Goal: Check status: Check status

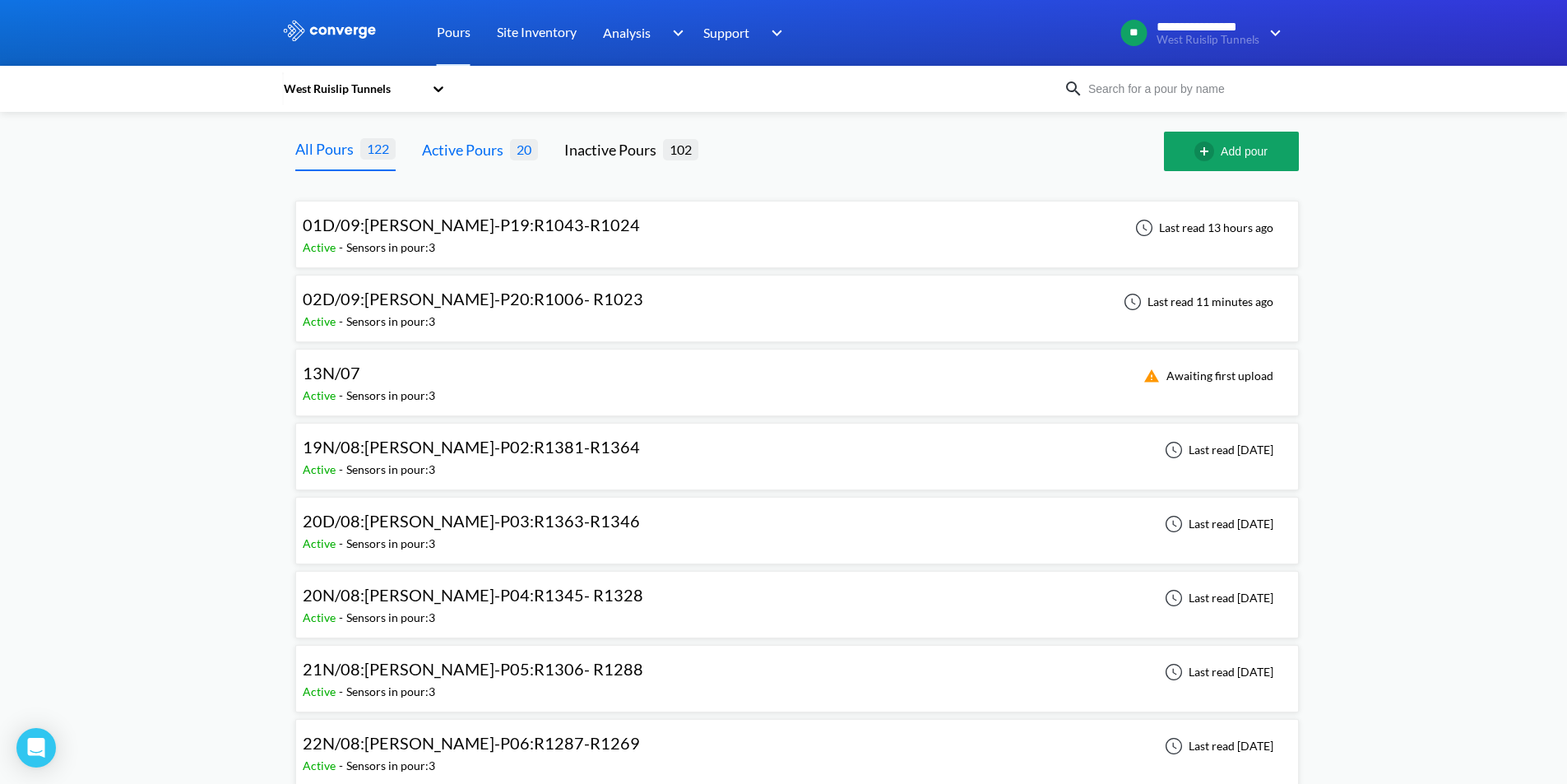
click at [482, 156] on div "Active Pours" at bounding box center [466, 150] width 88 height 23
click at [1103, 304] on div "02D/09:[PERSON_NAME]-P20:R1006- R1023 Active - Sensors in pour: 3 Last read 11 …" at bounding box center [797, 308] width 989 height 53
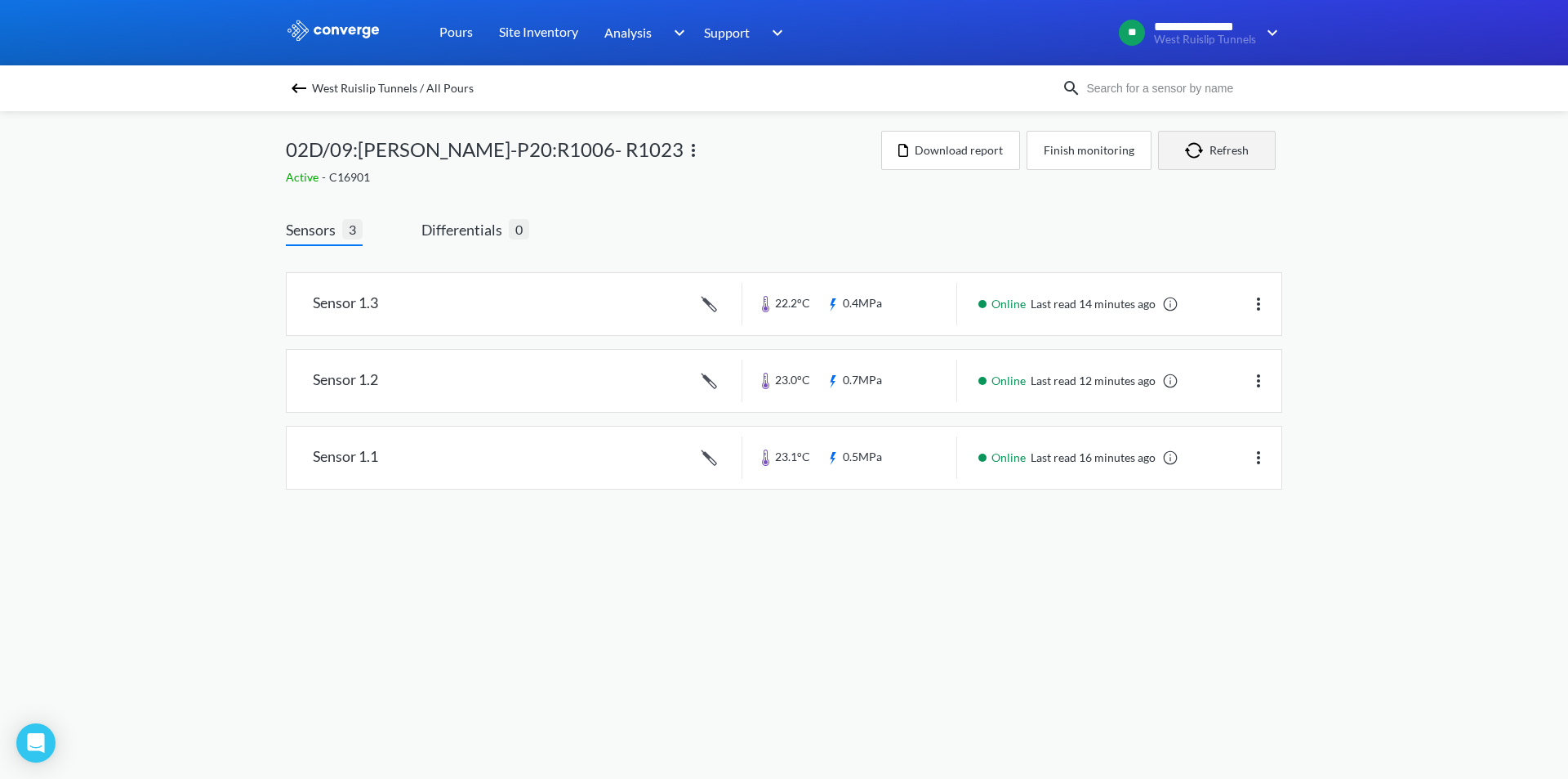
click at [1245, 138] on button "Refresh" at bounding box center [1216, 150] width 117 height 39
click at [1208, 158] on img "button" at bounding box center [1198, 150] width 25 height 16
click at [1244, 157] on button "Refresh" at bounding box center [1216, 150] width 117 height 39
click at [1223, 138] on button "Refresh" at bounding box center [1216, 150] width 117 height 39
click at [1209, 148] on img "button" at bounding box center [1198, 150] width 25 height 16
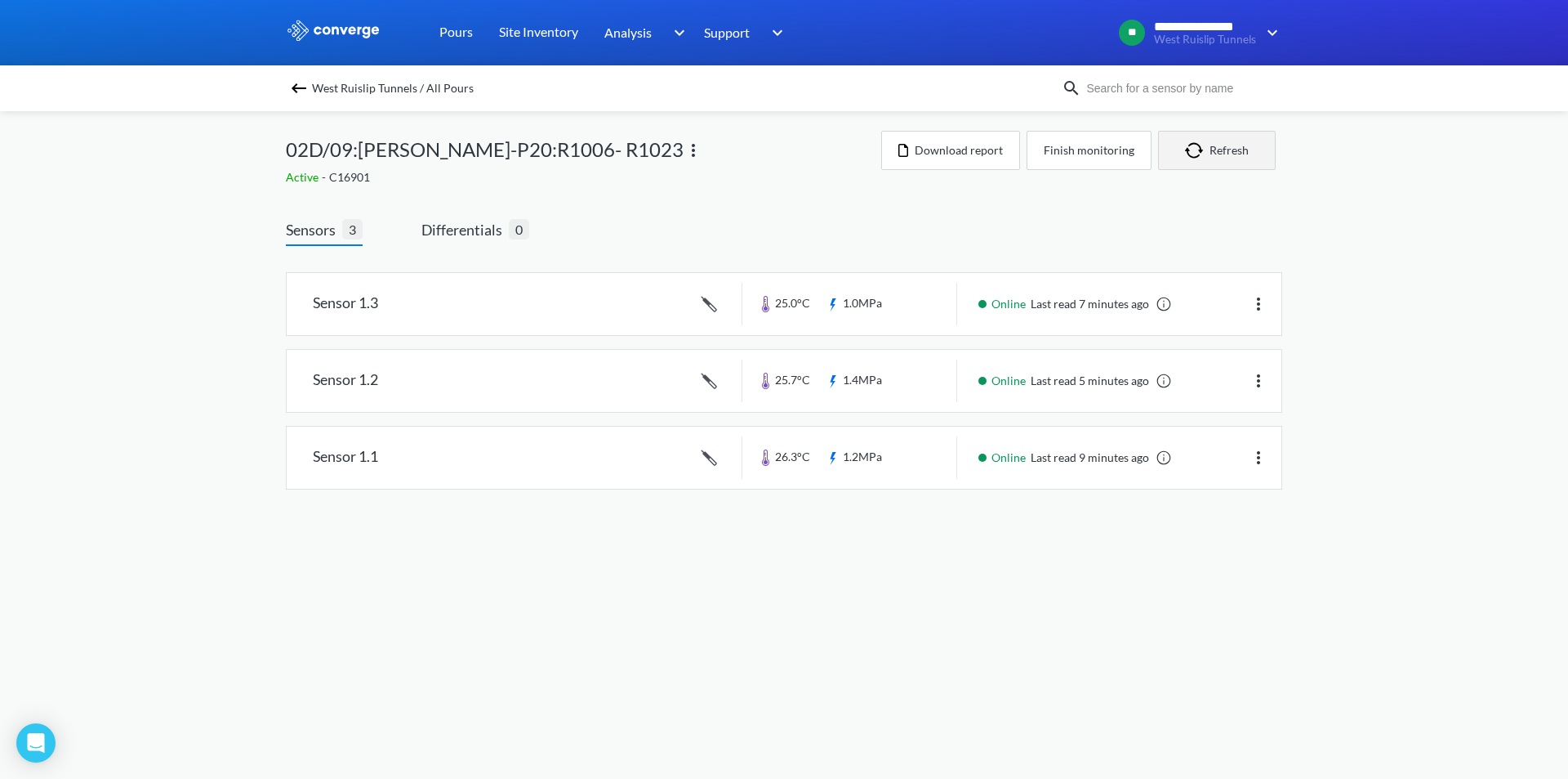
click at [1185, 152] on img "button" at bounding box center [1198, 150] width 25 height 16
click at [1235, 160] on button "Refresh" at bounding box center [1216, 150] width 117 height 39
click at [1248, 164] on button "Refresh" at bounding box center [1216, 150] width 117 height 39
click at [1203, 138] on button "Refresh" at bounding box center [1216, 150] width 117 height 39
click at [1209, 145] on img "button" at bounding box center [1198, 150] width 25 height 16
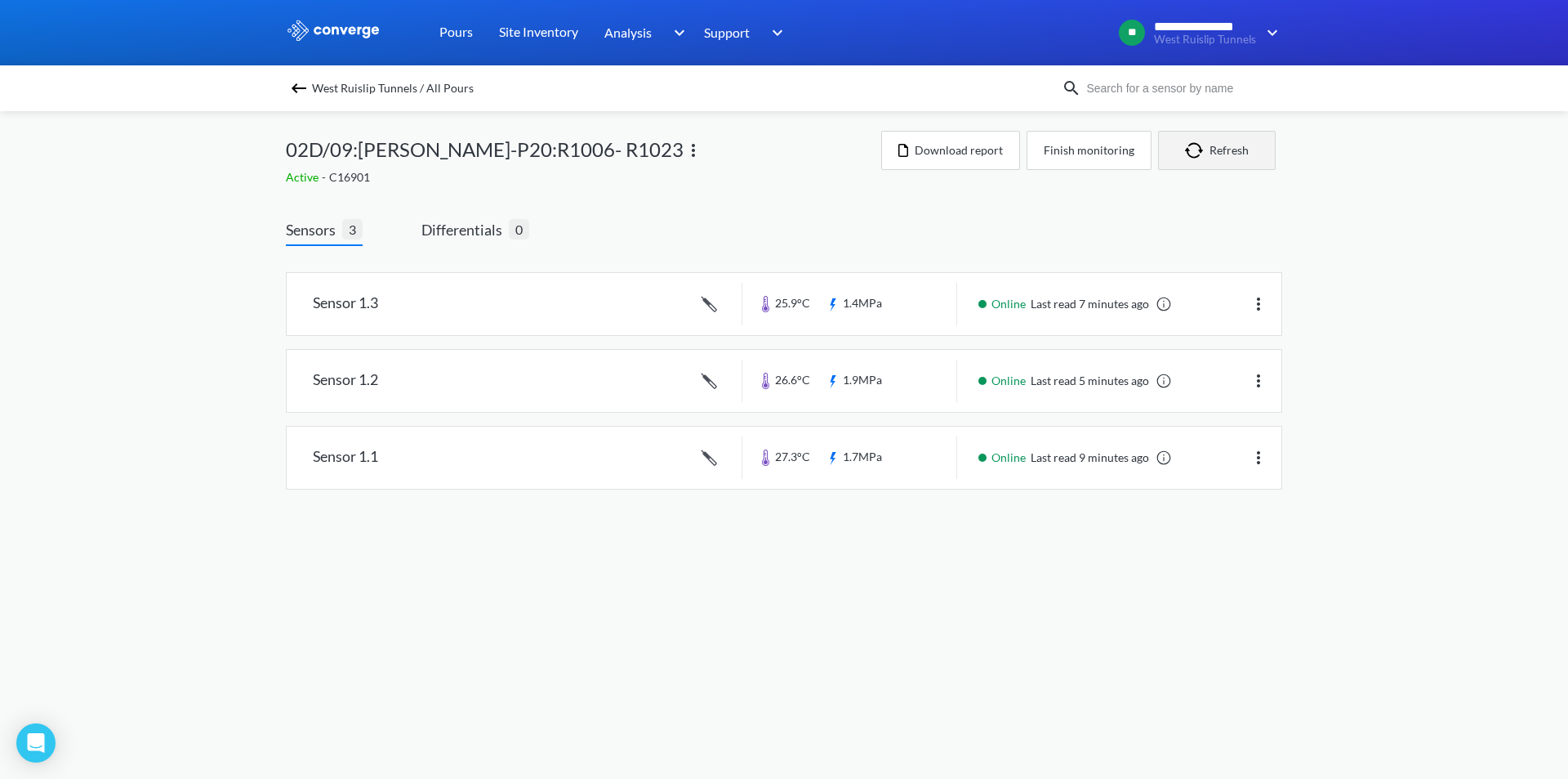
click at [1260, 143] on button "Refresh" at bounding box center [1216, 150] width 117 height 39
click at [1243, 159] on button "Refresh" at bounding box center [1216, 150] width 117 height 39
click at [1203, 145] on img "button" at bounding box center [1198, 150] width 25 height 16
